Goal: Task Accomplishment & Management: Manage account settings

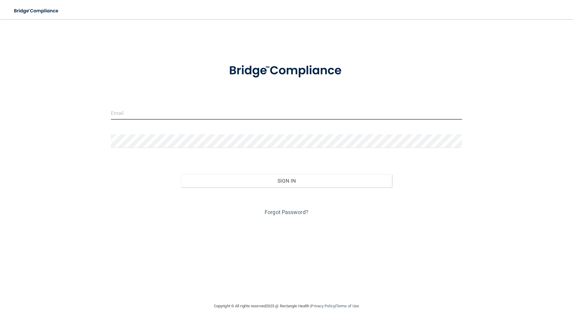
click at [166, 113] on input "email" at bounding box center [286, 112] width 351 height 13
type input "[EMAIL_ADDRESS][DOMAIN_NAME]"
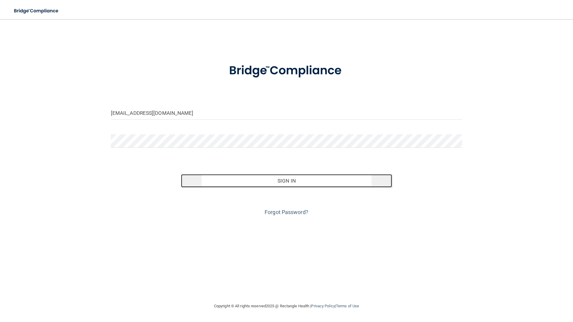
click at [282, 182] on button "Sign In" at bounding box center [286, 180] width 211 height 13
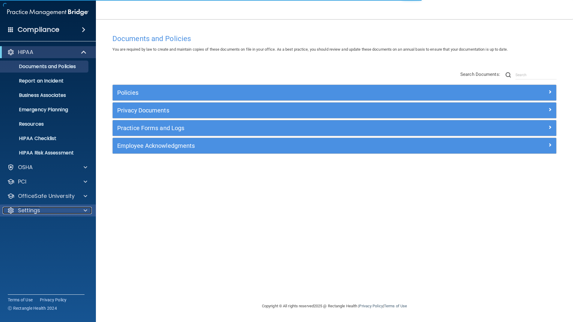
click at [42, 208] on div "Settings" at bounding box center [40, 210] width 74 height 7
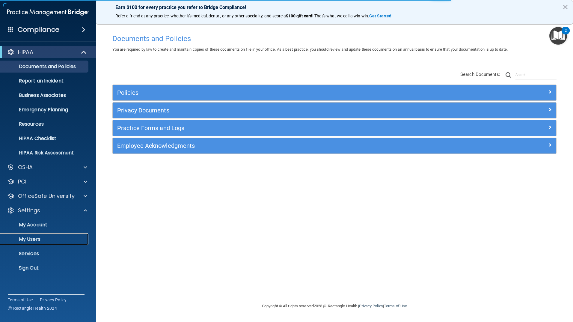
click at [39, 240] on p "My Users" at bounding box center [45, 239] width 82 height 6
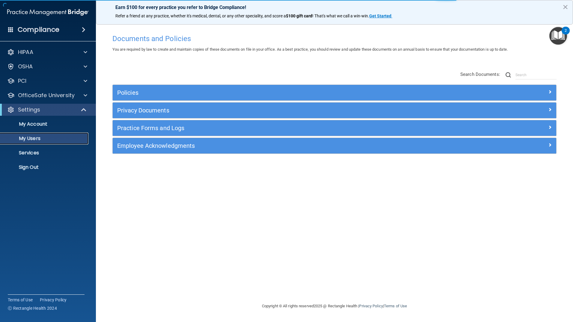
select select "20"
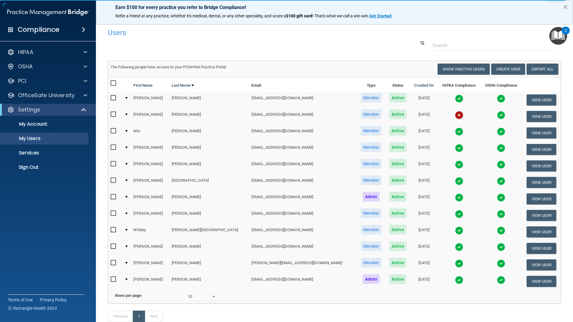
click at [455, 282] on img at bounding box center [459, 280] width 8 height 8
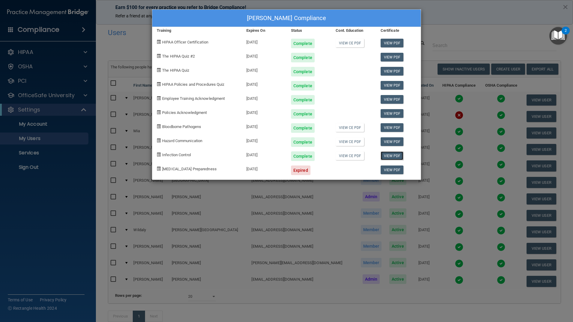
click at [399, 155] on link "View PDF" at bounding box center [391, 155] width 23 height 9
